Goal: Task Accomplishment & Management: Complete application form

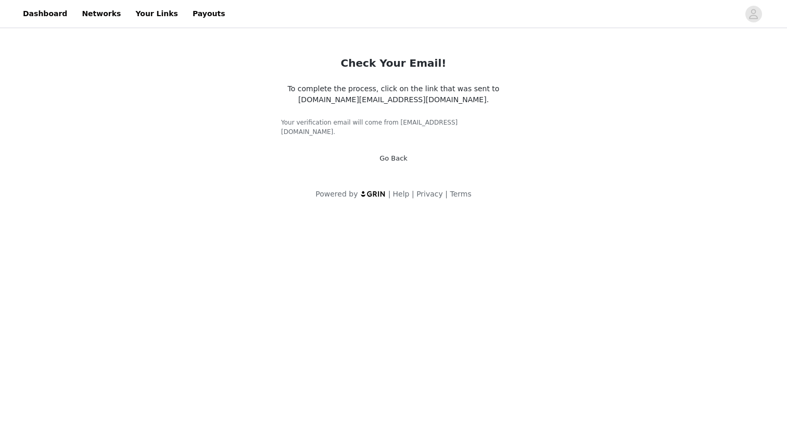
click at [394, 154] on link "Go Back" at bounding box center [394, 158] width 28 height 8
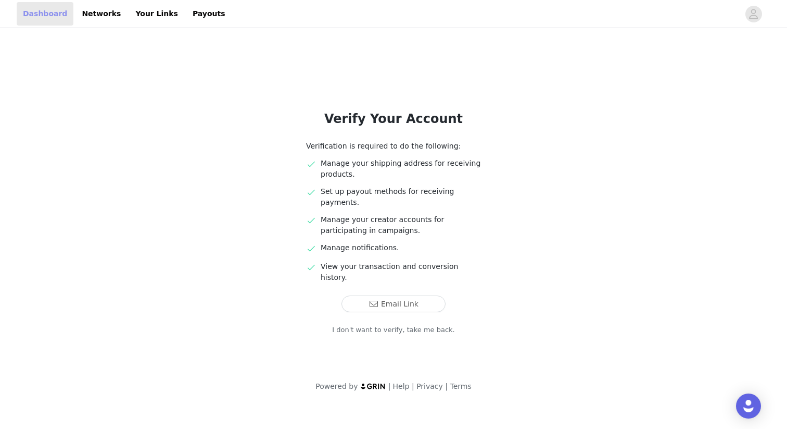
click at [25, 10] on link "Dashboard" at bounding box center [45, 13] width 57 height 23
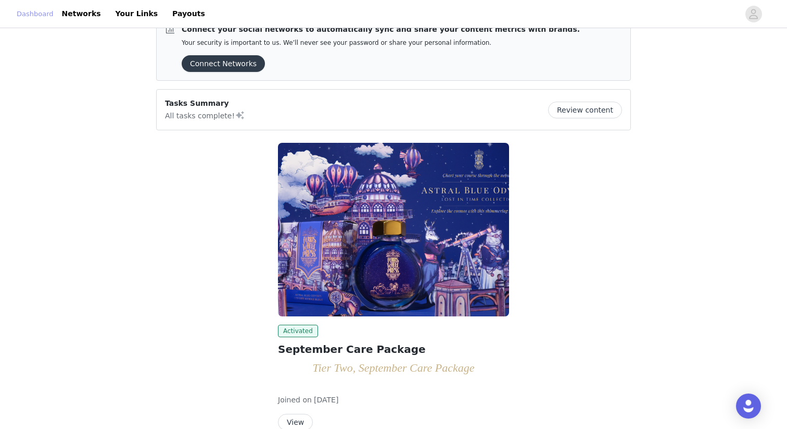
scroll to position [78, 0]
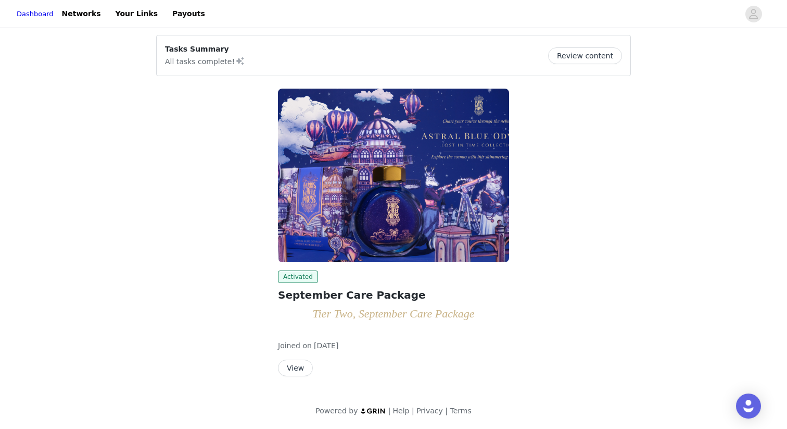
click at [592, 59] on button "Review content" at bounding box center [585, 55] width 74 height 17
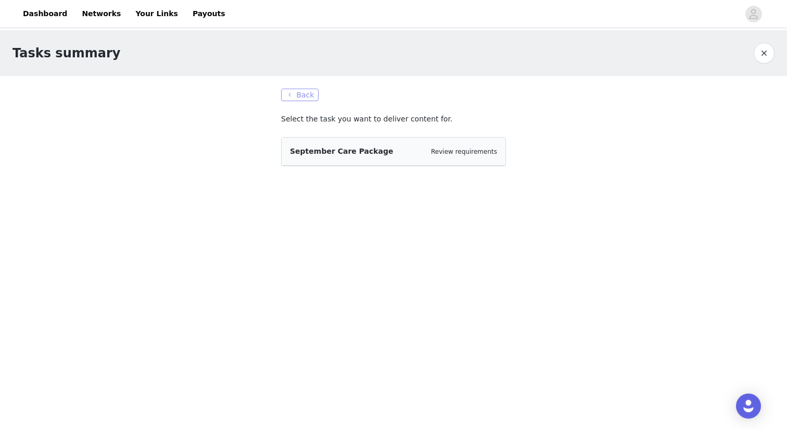
click at [306, 90] on button "Back" at bounding box center [299, 95] width 37 height 12
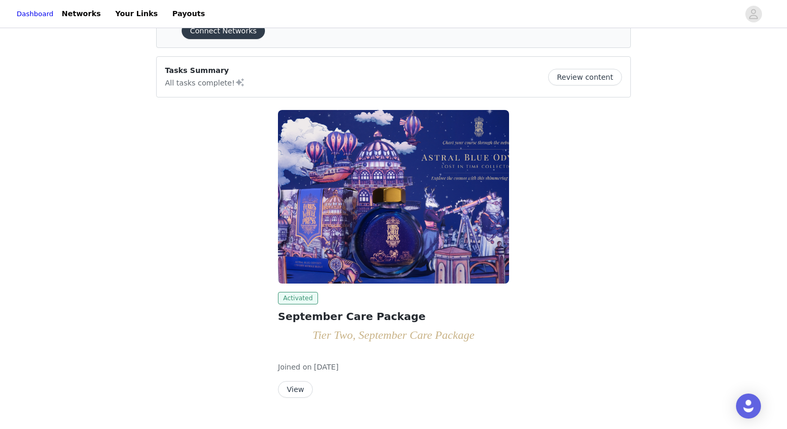
scroll to position [78, 0]
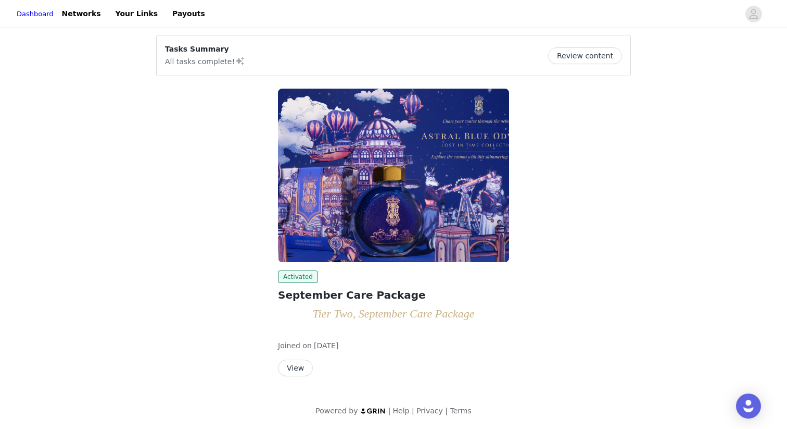
click at [298, 372] on button "View" at bounding box center [295, 367] width 35 height 17
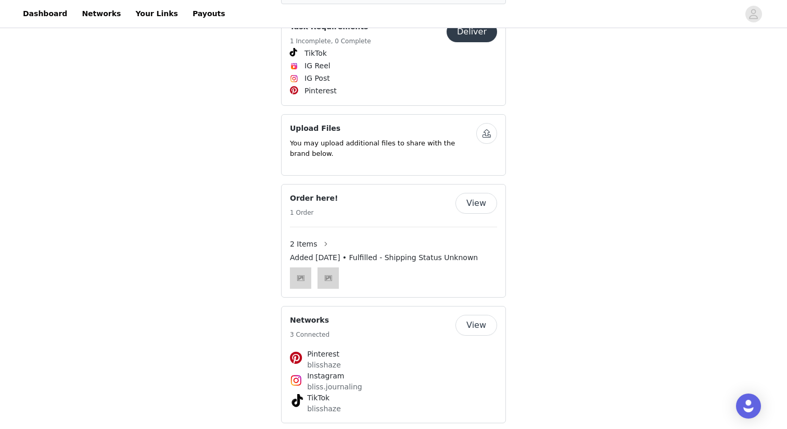
scroll to position [1543, 0]
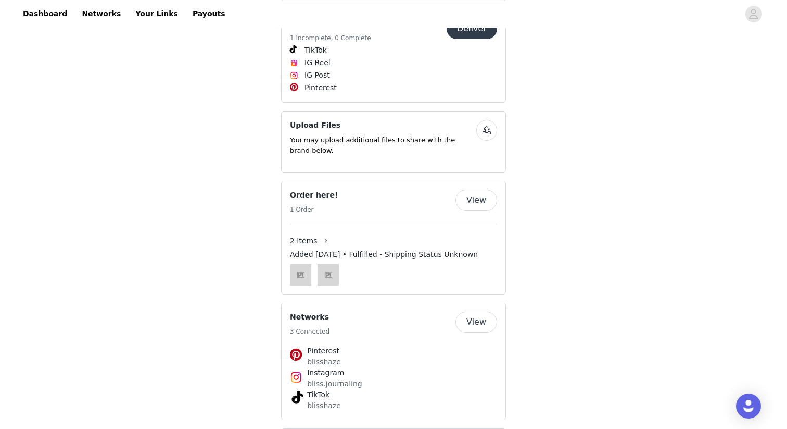
click at [316, 43] on h5 "1 Incomplete, 0 Complete" at bounding box center [330, 37] width 81 height 9
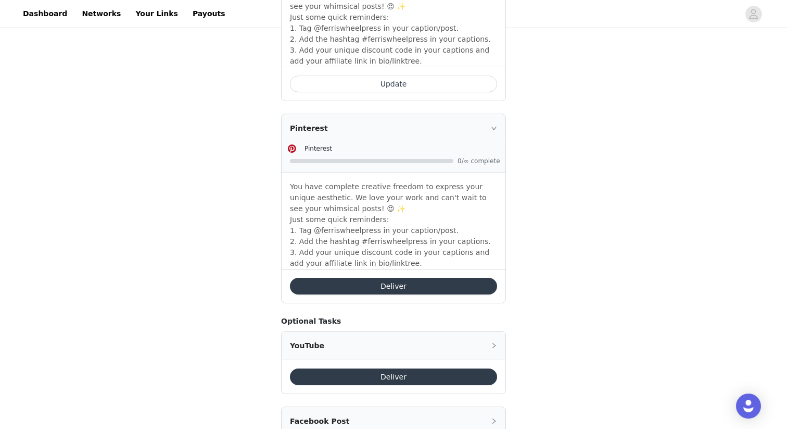
scroll to position [1069, 0]
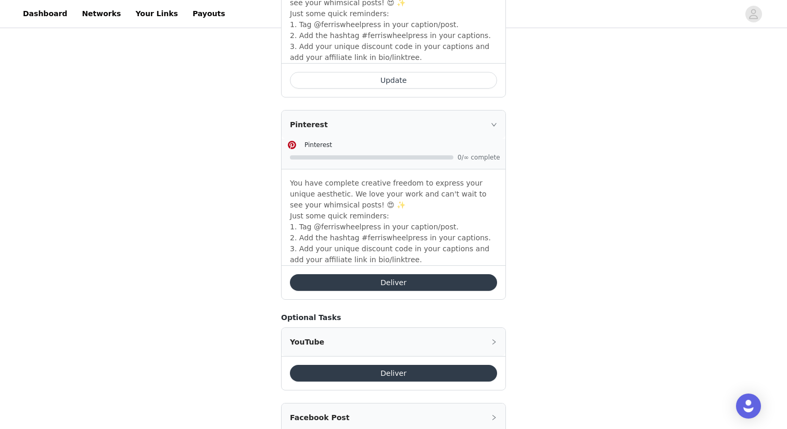
click at [406, 283] on button "Deliver" at bounding box center [393, 282] width 207 height 17
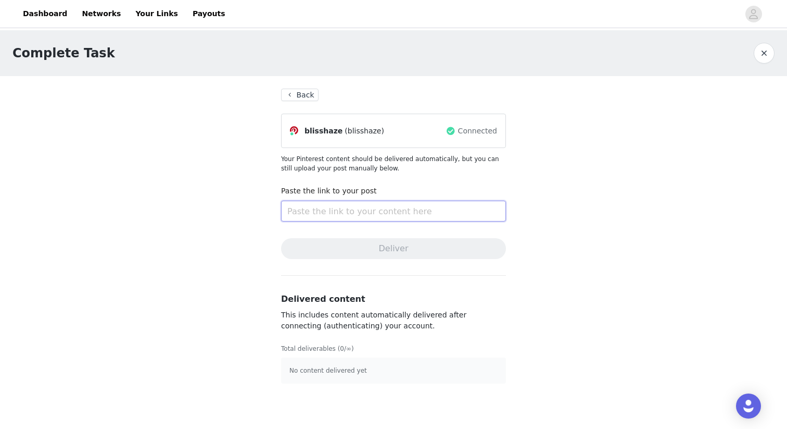
click at [355, 208] on input "text" at bounding box center [393, 210] width 225 height 21
paste input "[URL][DOMAIN_NAME]"
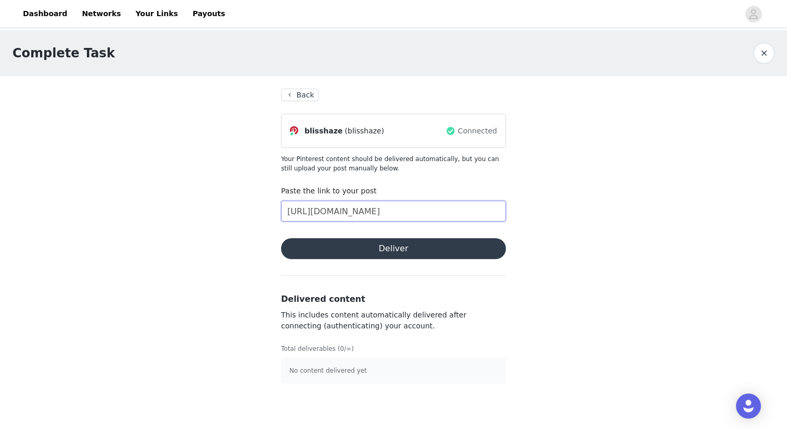
type input "[URL][DOMAIN_NAME]"
click at [420, 255] on button "Deliver" at bounding box center [393, 248] width 225 height 21
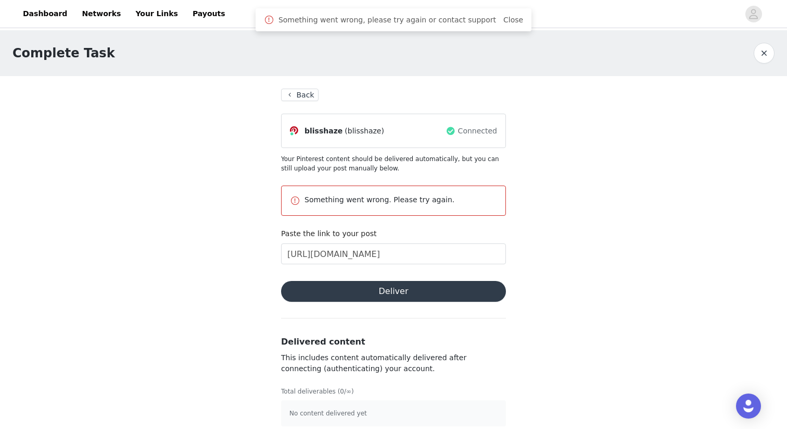
click at [305, 89] on button "Back" at bounding box center [299, 95] width 37 height 12
